Goal: Task Accomplishment & Management: Manage account settings

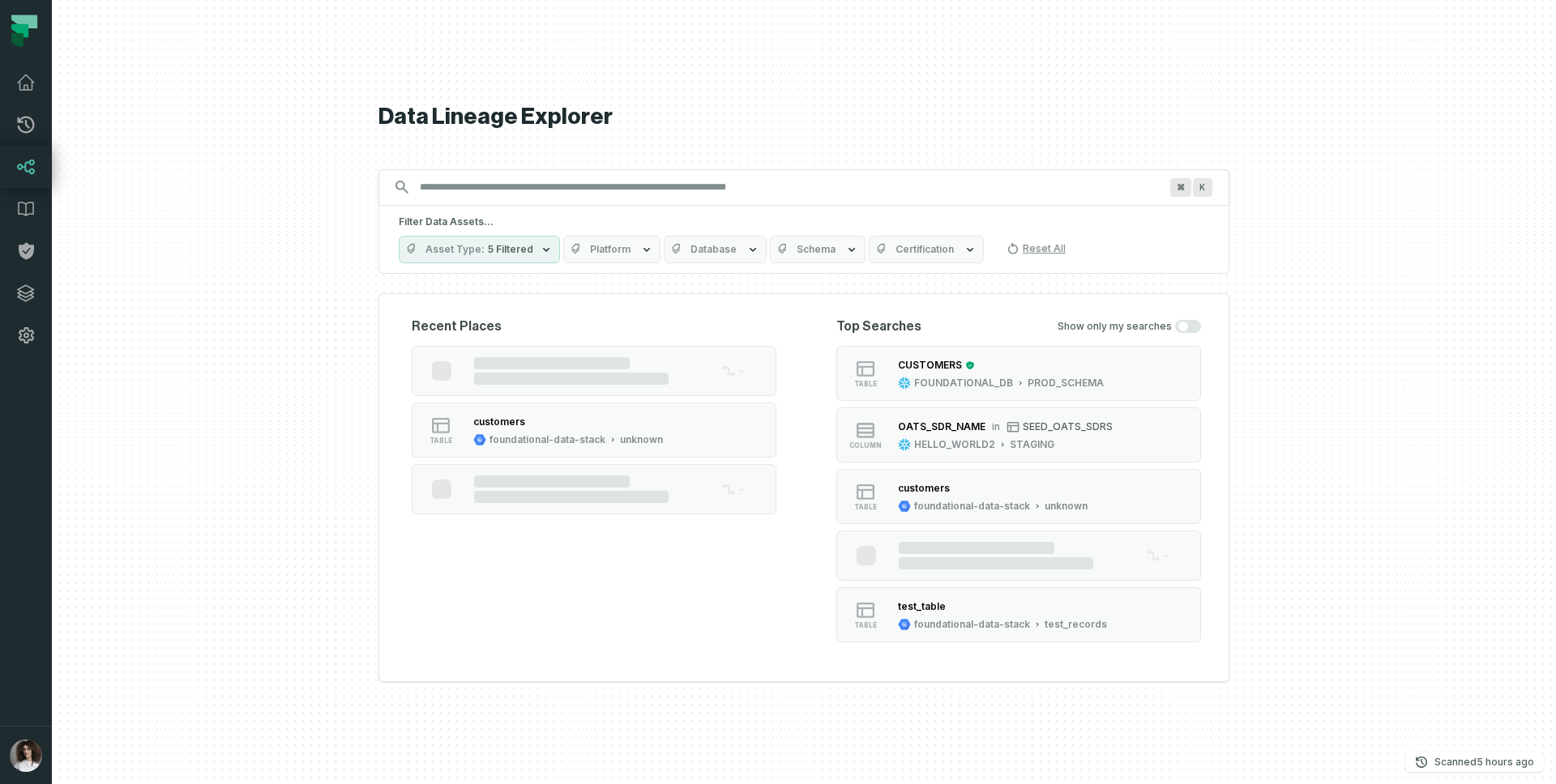
click at [38, 651] on button "button" at bounding box center [25, 542] width 52 height 370
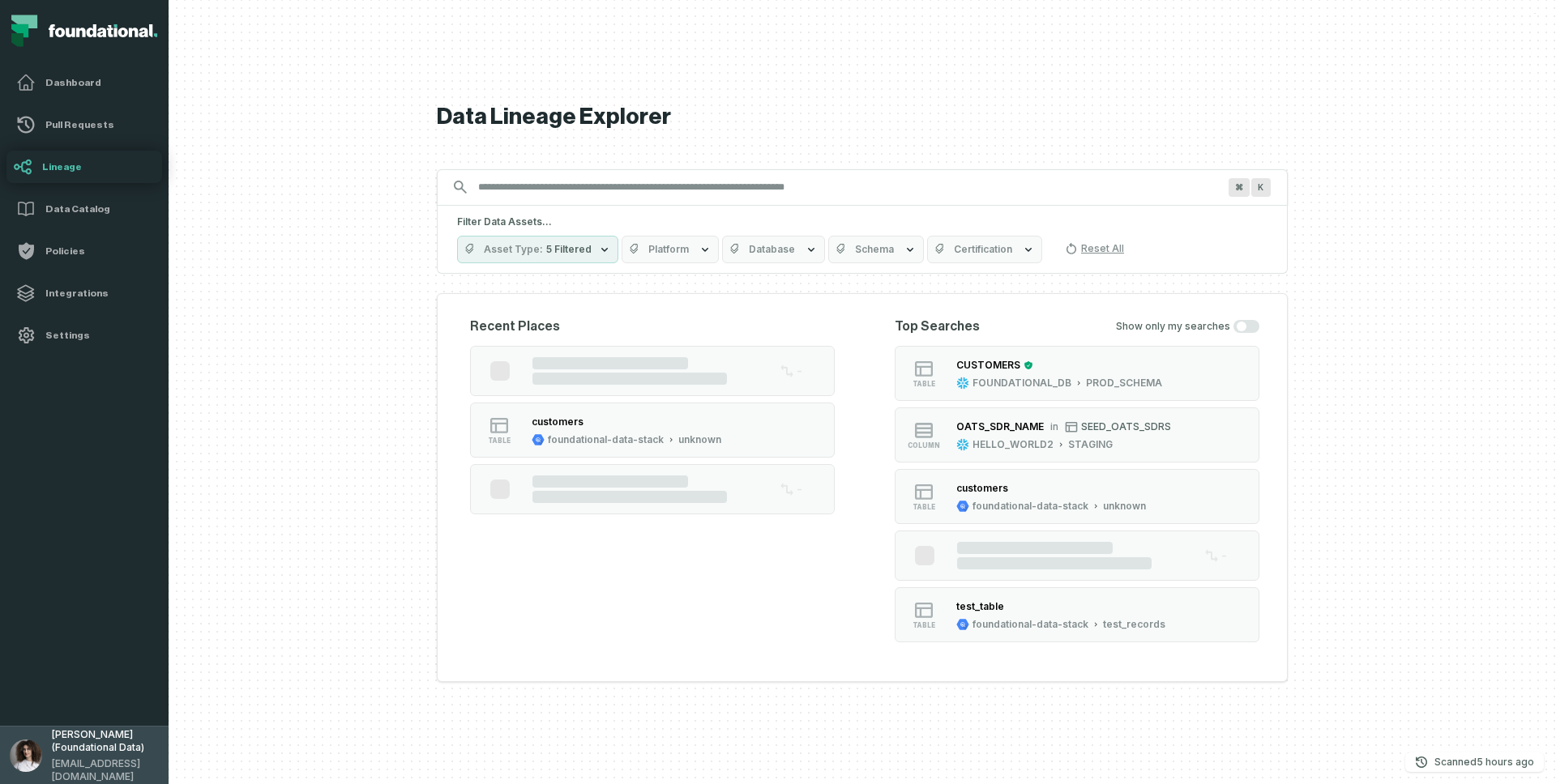
click at [43, 732] on button "[PERSON_NAME] (Foundational Data) [EMAIL_ADDRESS][DOMAIN_NAME]" at bounding box center [84, 755] width 168 height 59
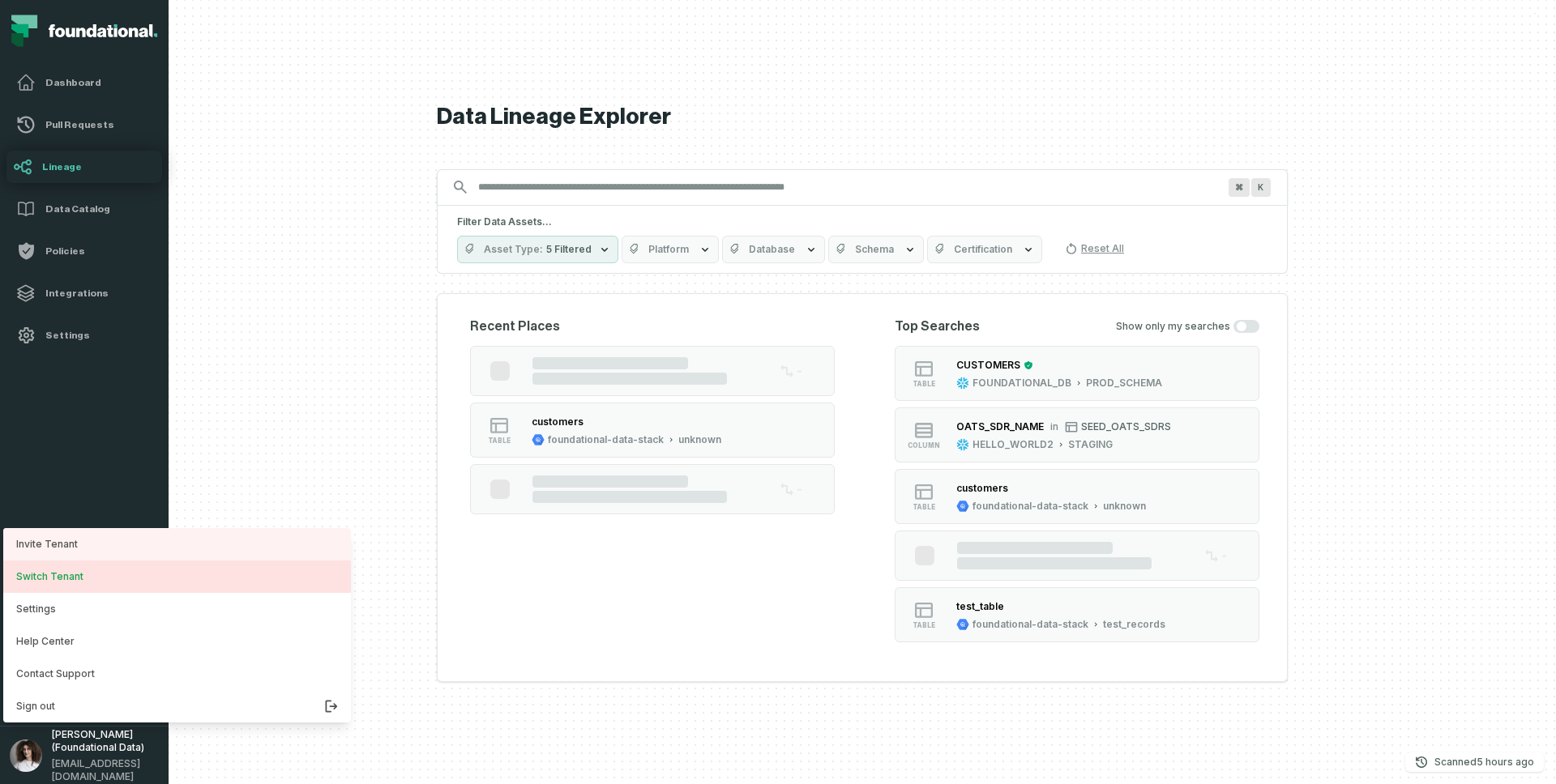
click at [55, 582] on button "Switch Tenant" at bounding box center [176, 576] width 347 height 32
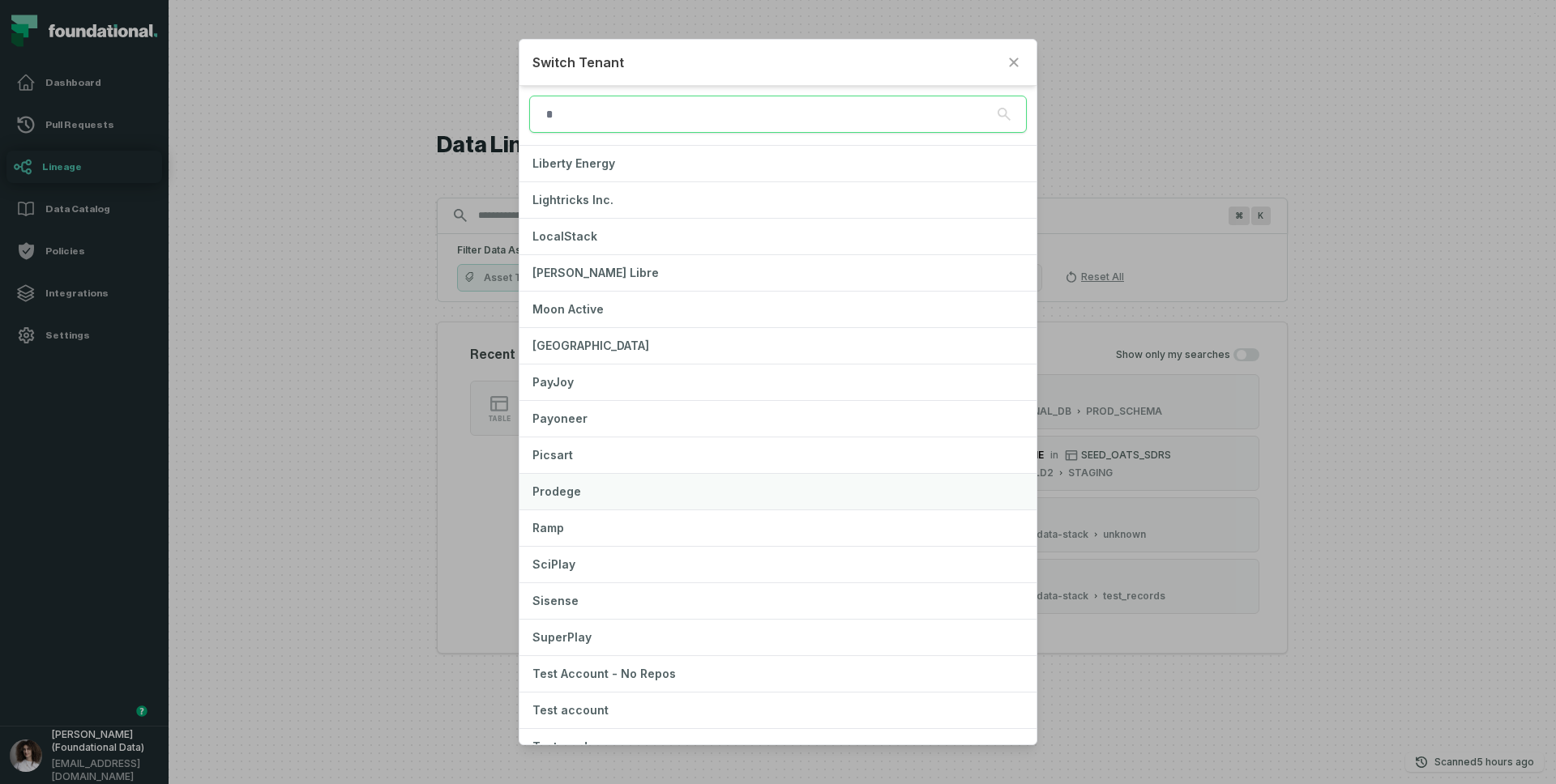
scroll to position [1184, 0]
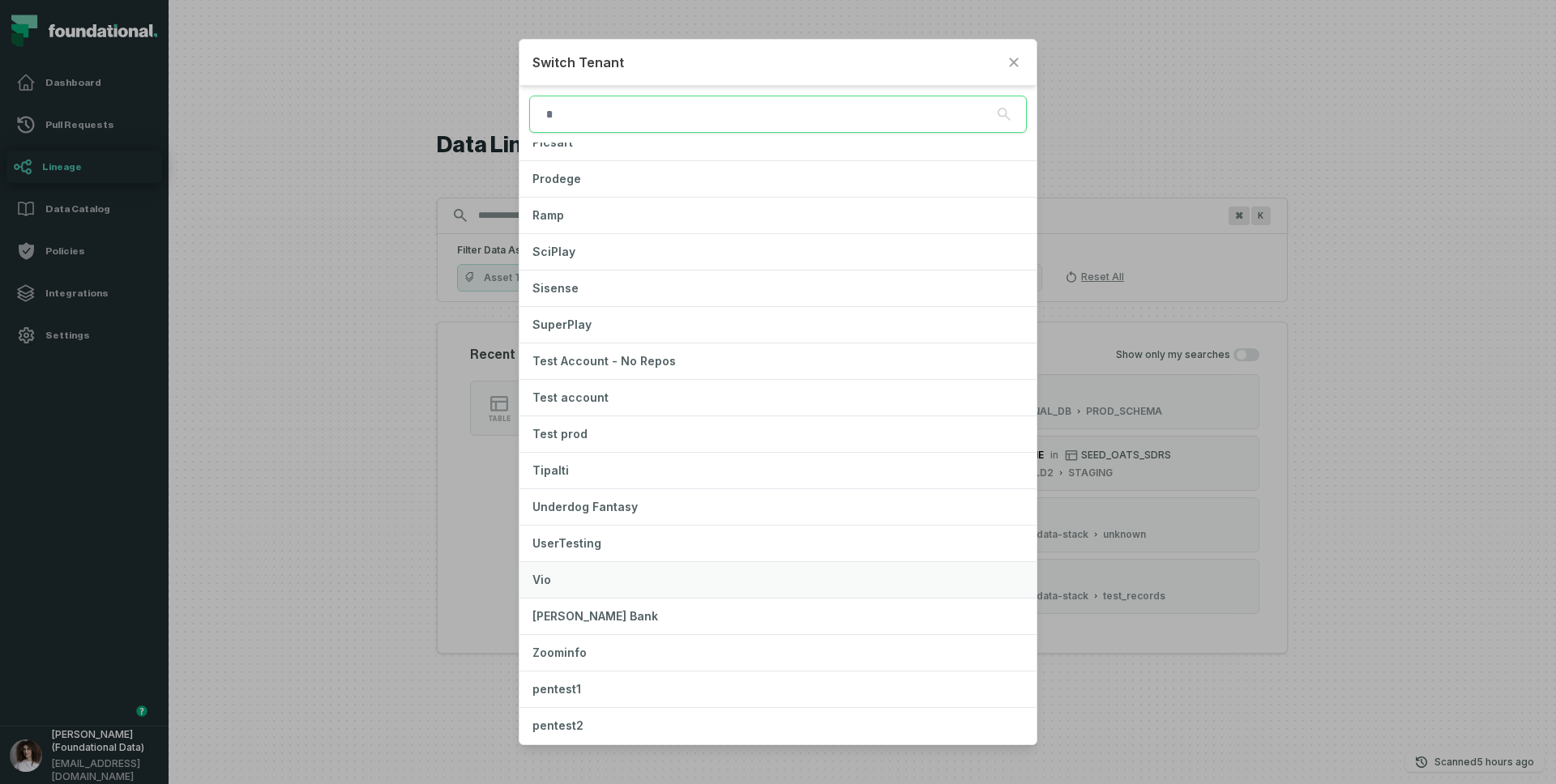
click at [552, 575] on button "Vio" at bounding box center [778, 580] width 517 height 35
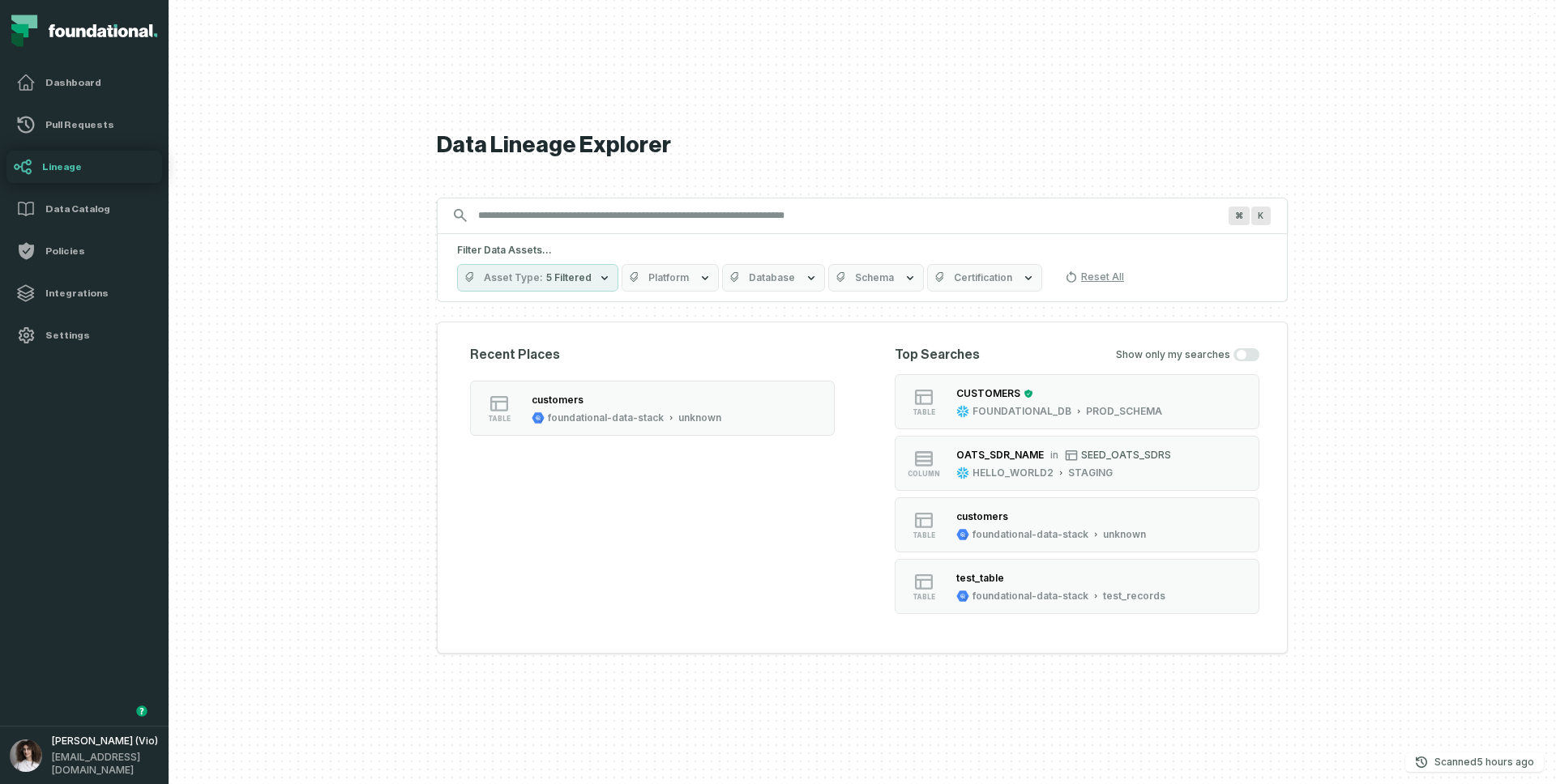
click at [538, 584] on section "Recent Places table customers foundational-data-stack unknown" at bounding box center [652, 479] width 365 height 269
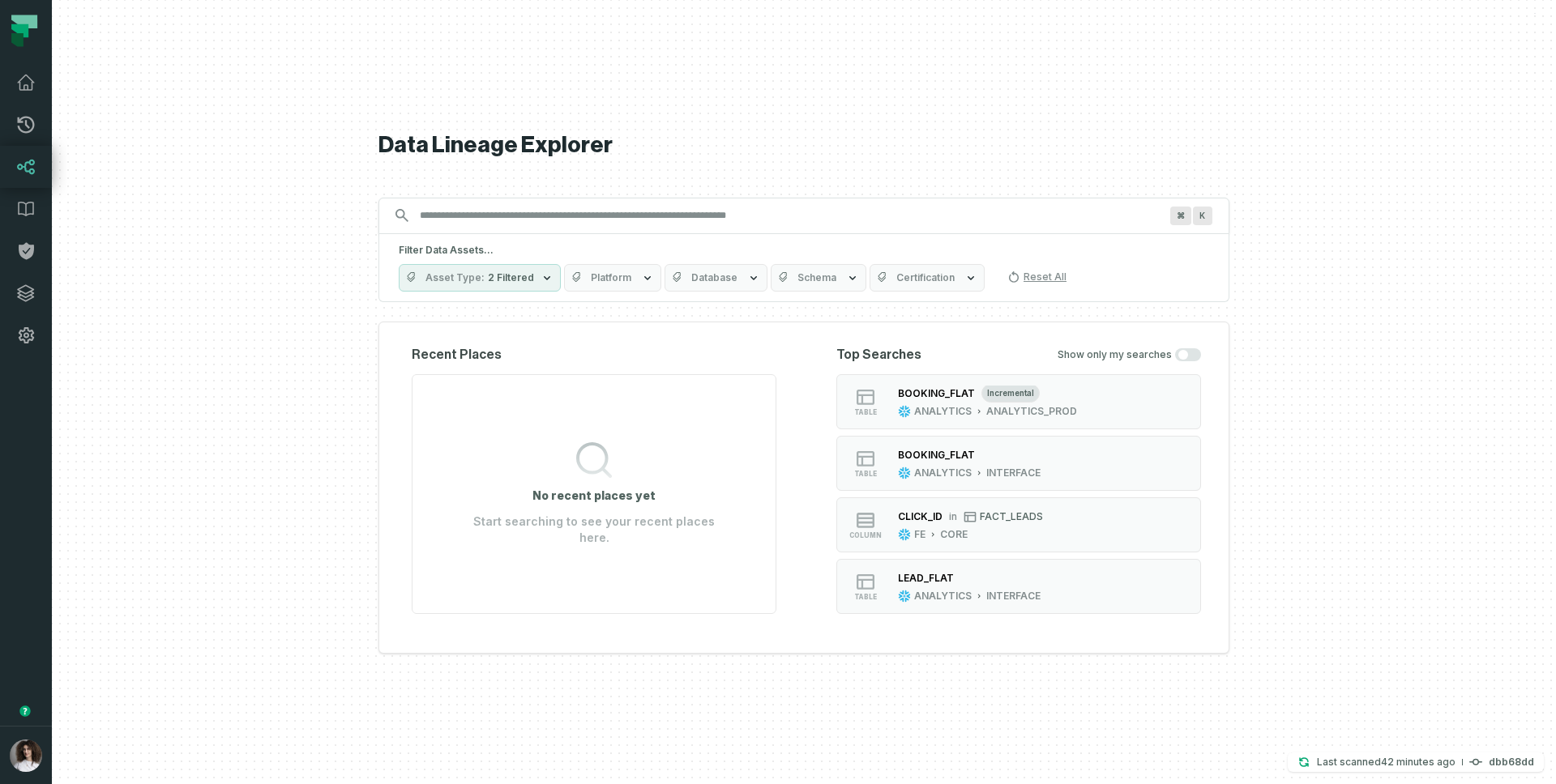
click at [28, 637] on button "button" at bounding box center [25, 542] width 52 height 370
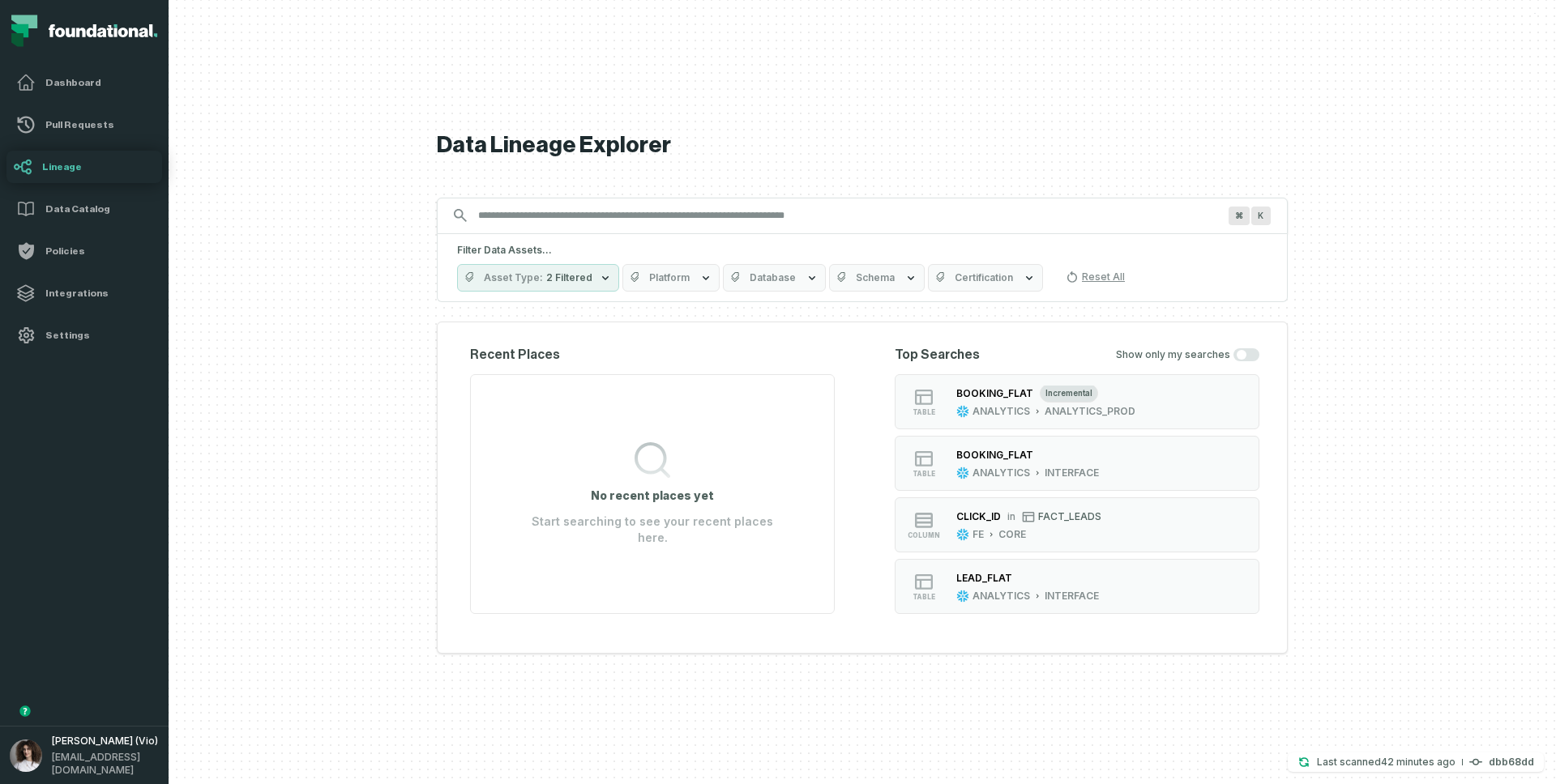
click at [28, 637] on button "button" at bounding box center [84, 542] width 168 height 370
